Goal: Information Seeking & Learning: Learn about a topic

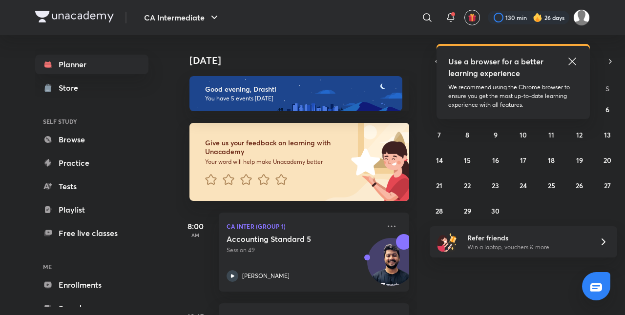
click at [573, 63] on icon at bounding box center [571, 61] width 7 height 7
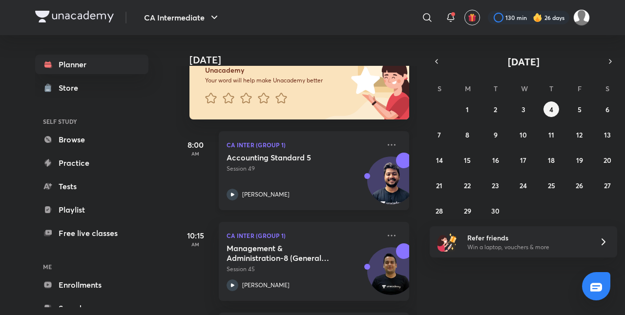
scroll to position [82, 0]
click at [323, 271] on p "Session 45" at bounding box center [303, 269] width 153 height 9
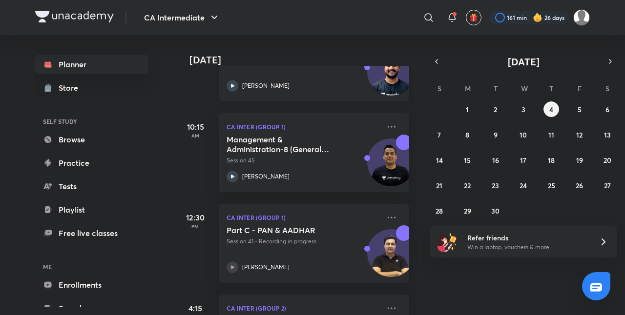
scroll to position [190, 0]
click at [321, 142] on h5 "Management & Administration-8 (General Meeting)" at bounding box center [288, 145] width 122 height 20
click at [349, 138] on div "Management & Administration-8 (General Meeting) Session 45" at bounding box center [303, 150] width 153 height 30
